Goal: Task Accomplishment & Management: Use online tool/utility

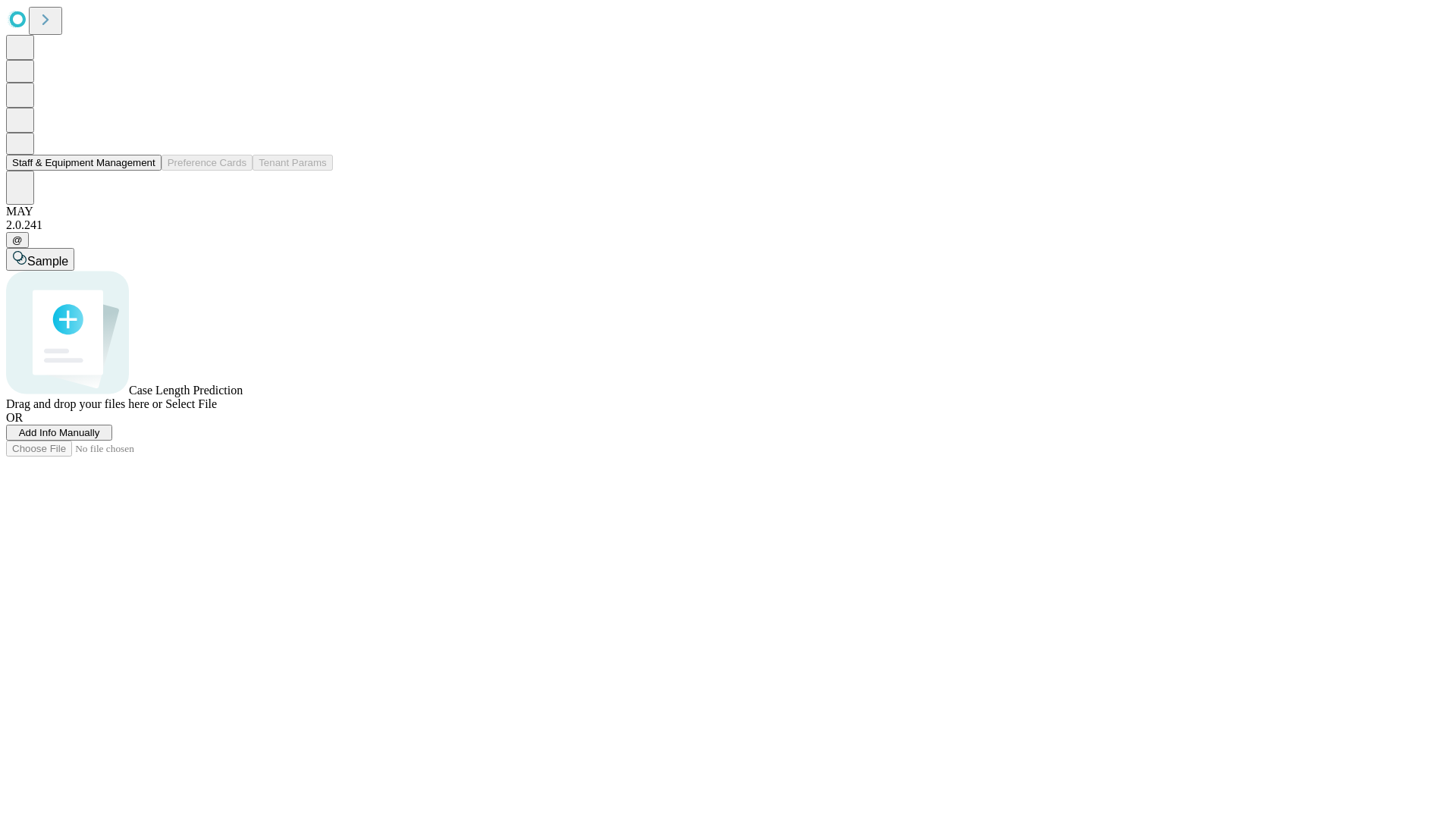
click at [142, 171] on button "Staff & Equipment Management" at bounding box center [83, 163] width 155 height 16
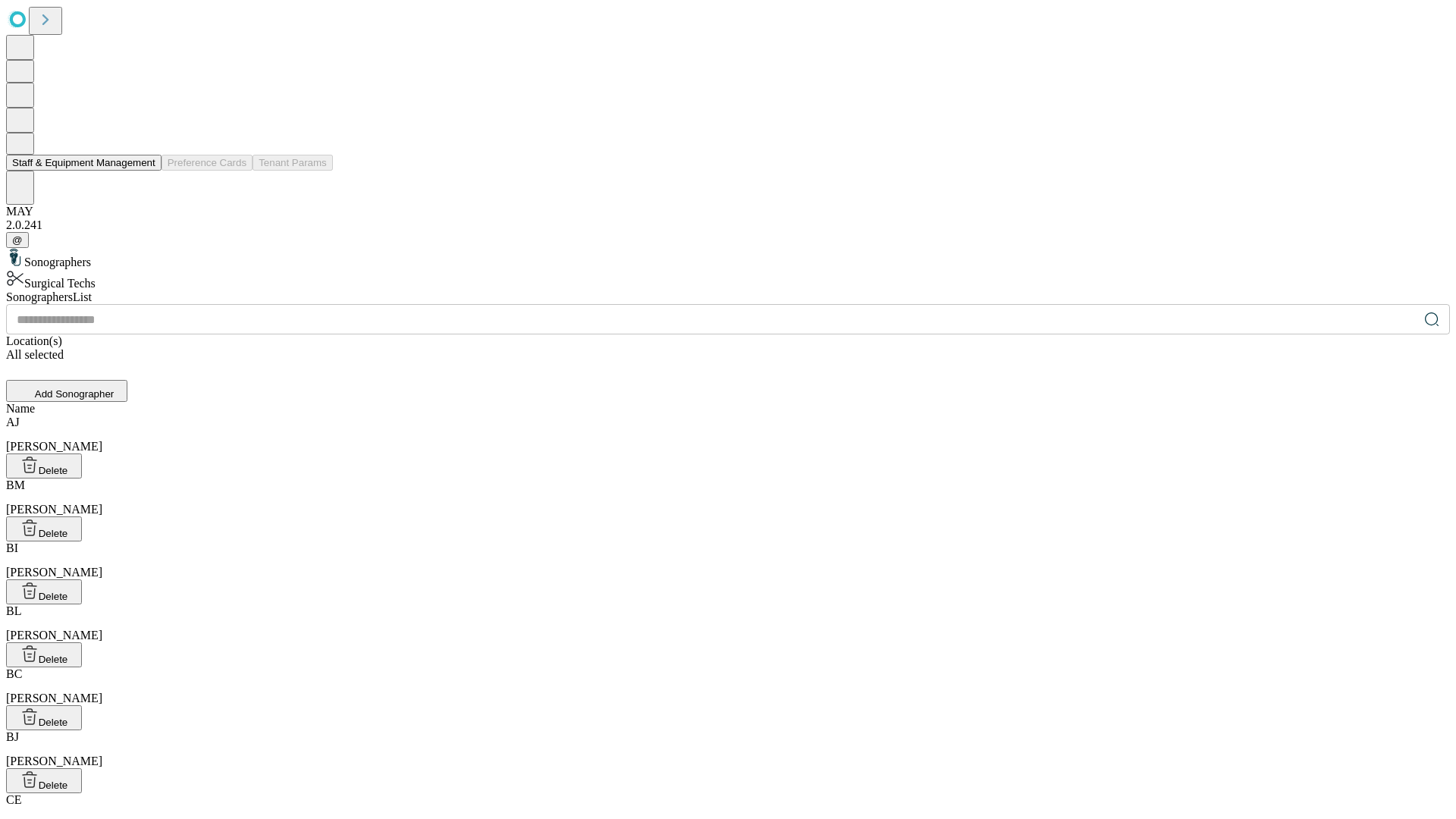
click at [145, 171] on button "Staff & Equipment Management" at bounding box center [83, 163] width 155 height 16
